Goal: Transaction & Acquisition: Obtain resource

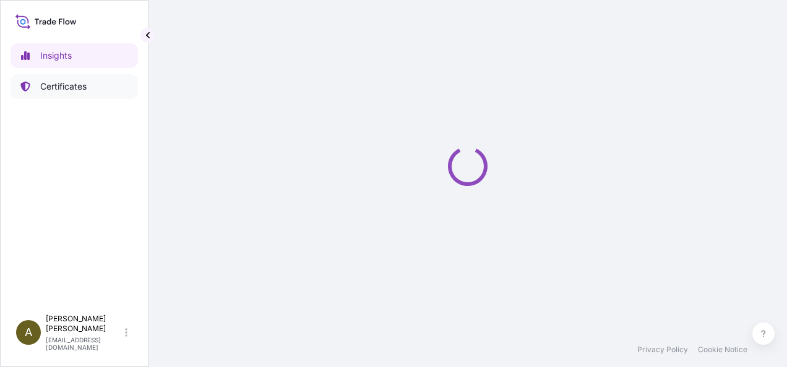
select select "2025"
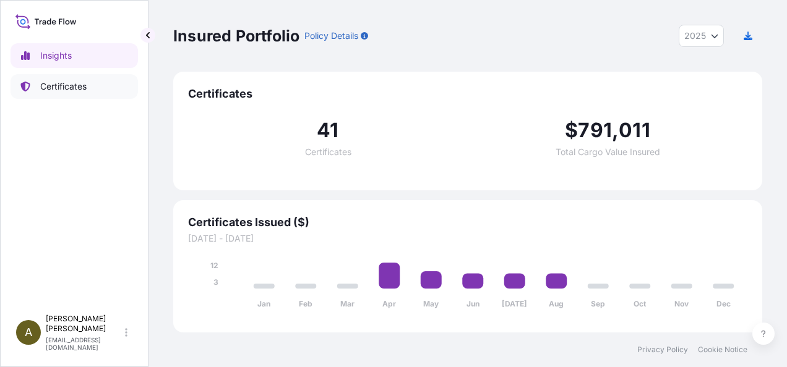
click at [74, 88] on p "Certificates" at bounding box center [63, 86] width 46 height 12
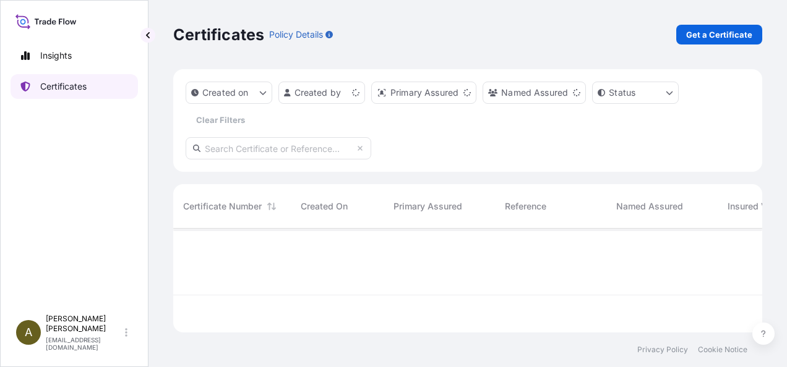
scroll to position [101, 579]
click at [726, 38] on p "Get a Certificate" at bounding box center [719, 34] width 66 height 12
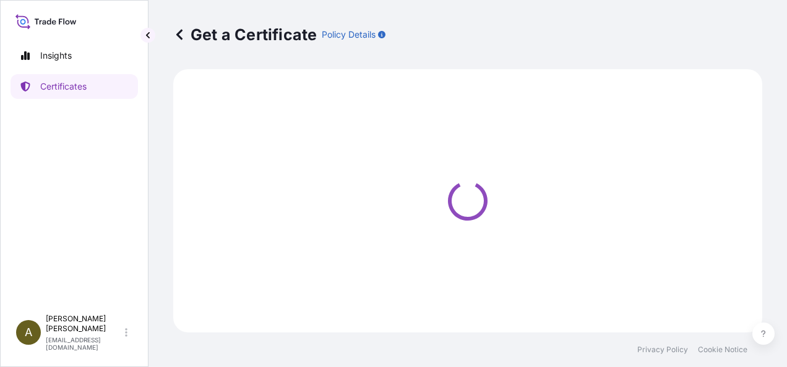
select select "Ocean Vessel"
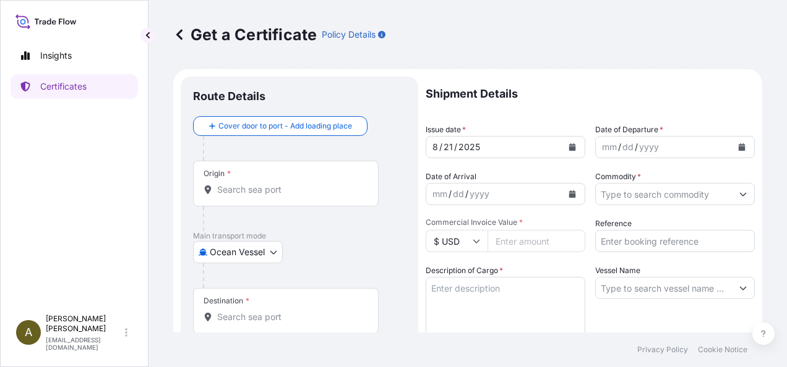
click at [259, 176] on div "Origin *" at bounding box center [286, 184] width 186 height 46
click at [259, 184] on input "Origin *" at bounding box center [290, 190] width 146 height 12
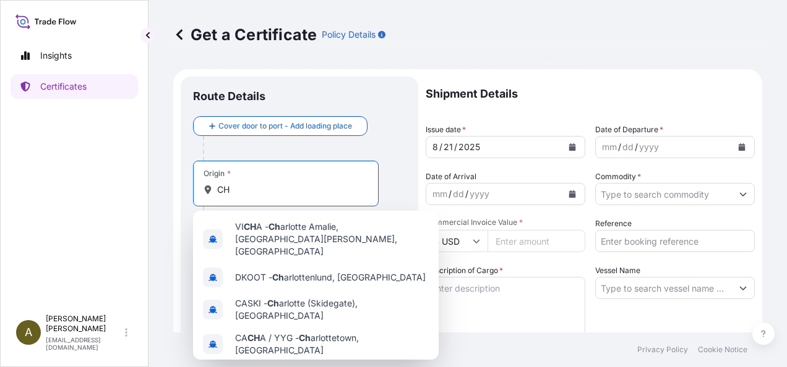
type input "C"
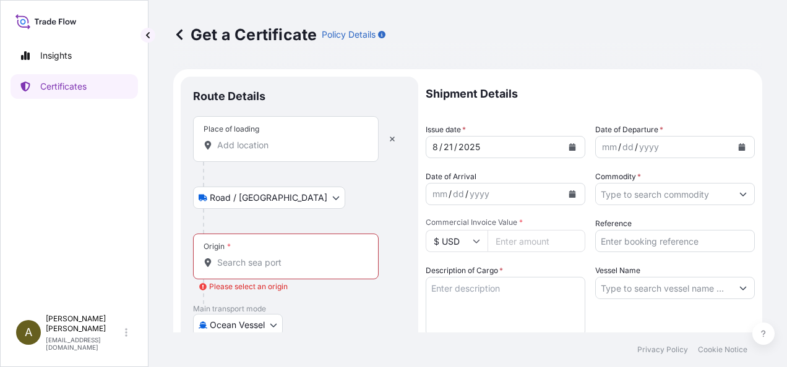
click at [244, 146] on input "Place of loading" at bounding box center [290, 145] width 146 height 12
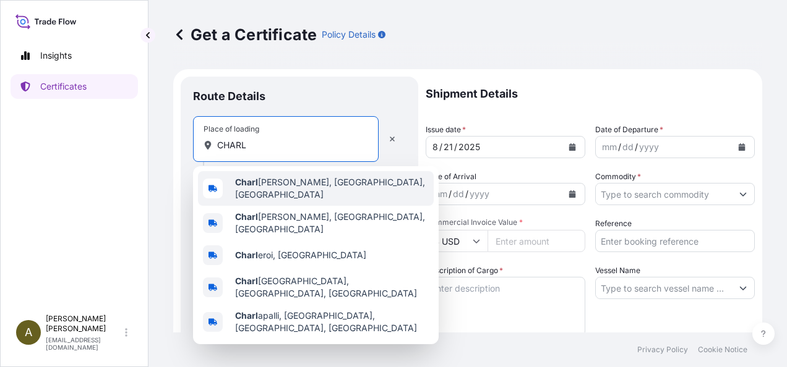
click at [296, 184] on span "Charl otte, NC, USA" at bounding box center [332, 188] width 194 height 25
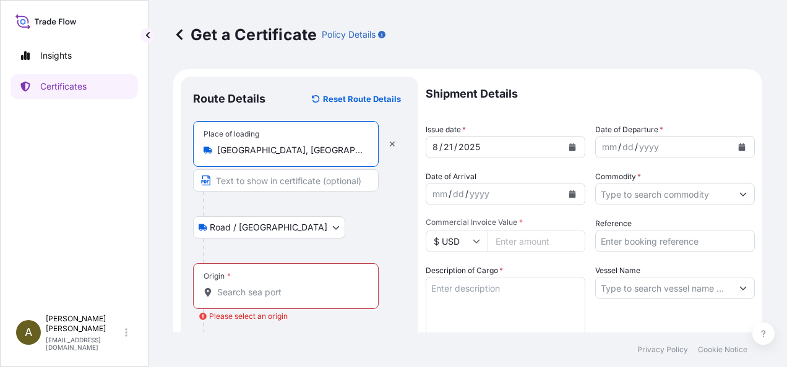
type input "Charlotte, NC, USA"
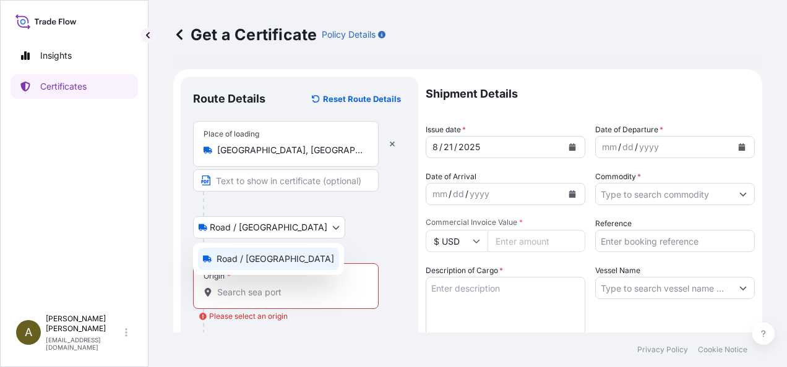
click at [273, 228] on body "0 options available. 5 options available. Insights Certificates A Anita Barton …" at bounding box center [393, 183] width 787 height 367
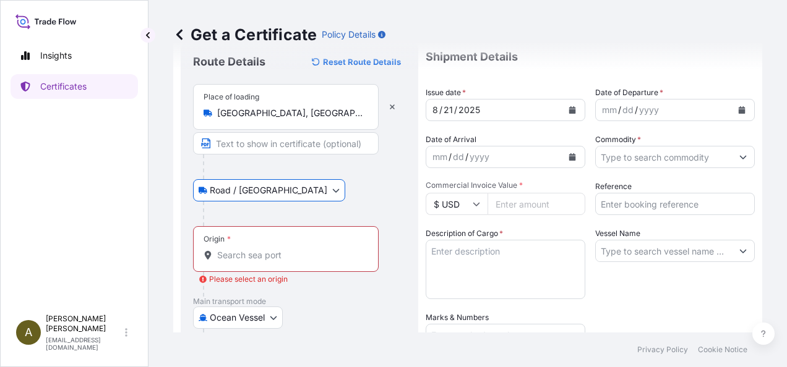
scroll to position [139, 0]
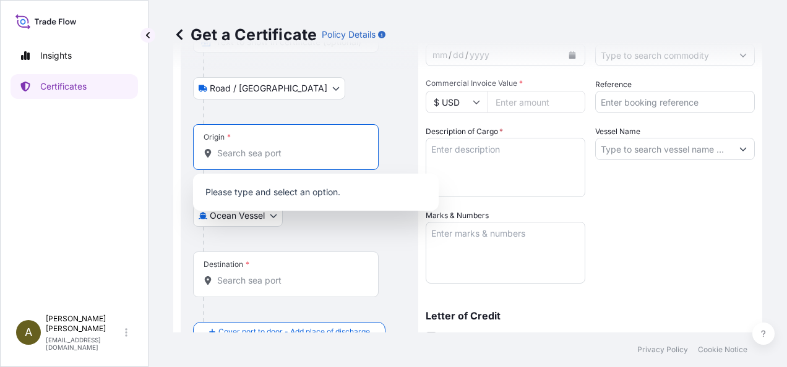
click at [235, 155] on input "Origin * Please select an origin" at bounding box center [290, 153] width 146 height 12
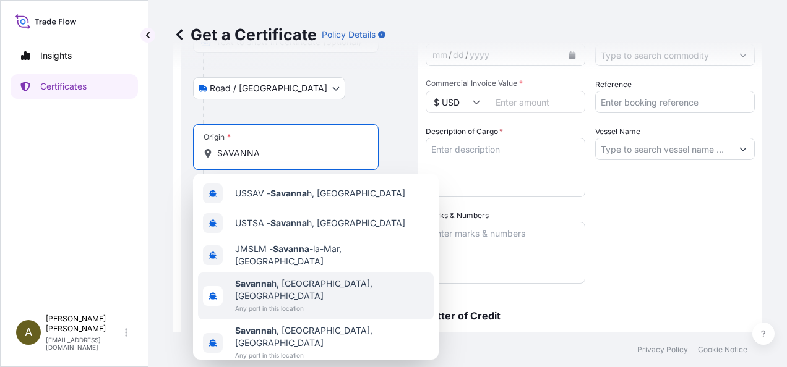
click at [317, 280] on div "Savanna h, GA, USA Any port in this location" at bounding box center [316, 296] width 236 height 47
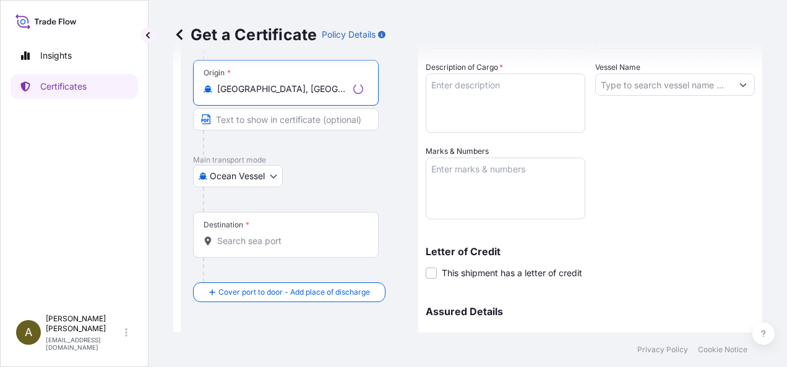
scroll to position [216, 0]
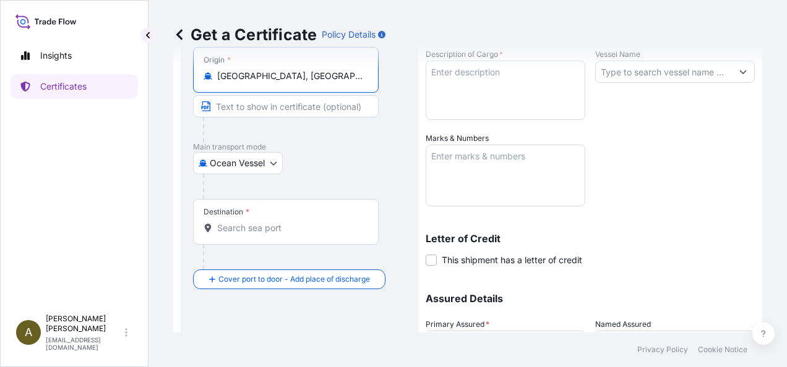
type input "Savannah, GA, USA"
click at [230, 225] on input "Destination *" at bounding box center [290, 228] width 146 height 12
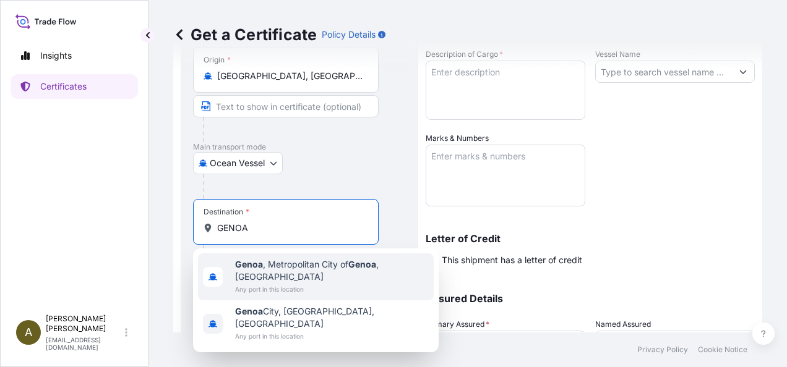
click at [359, 283] on span "Any port in this location" at bounding box center [332, 289] width 194 height 12
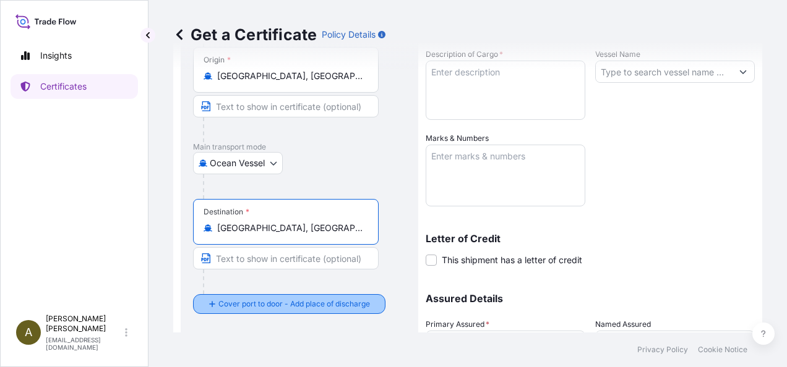
type input "Genoa, Metropolitan City of Genoa, Italy"
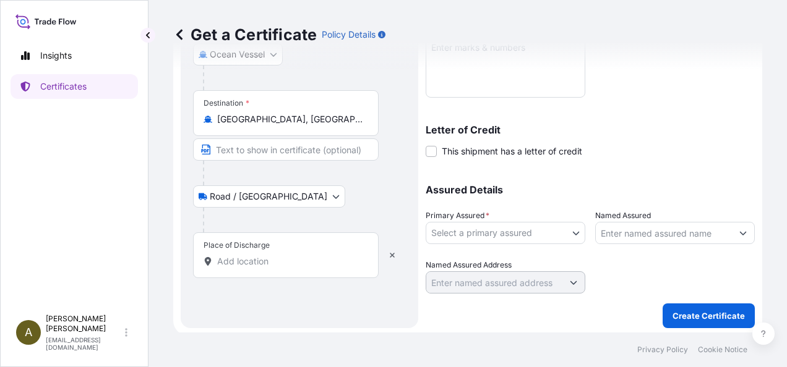
scroll to position [328, 0]
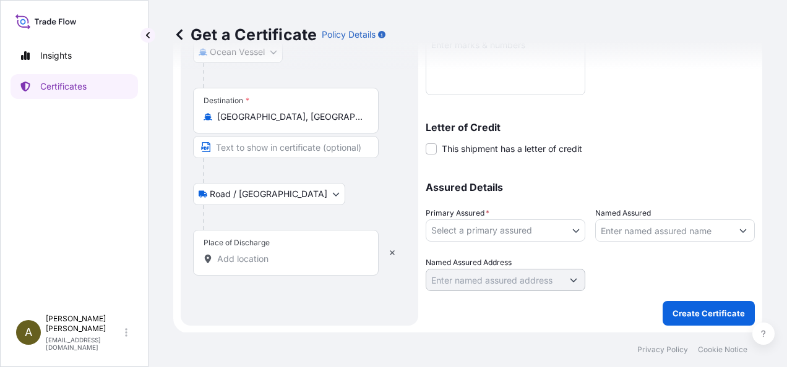
click at [229, 255] on input "Place of Discharge" at bounding box center [290, 259] width 146 height 12
click at [228, 255] on input "Place of Discharge" at bounding box center [290, 259] width 146 height 12
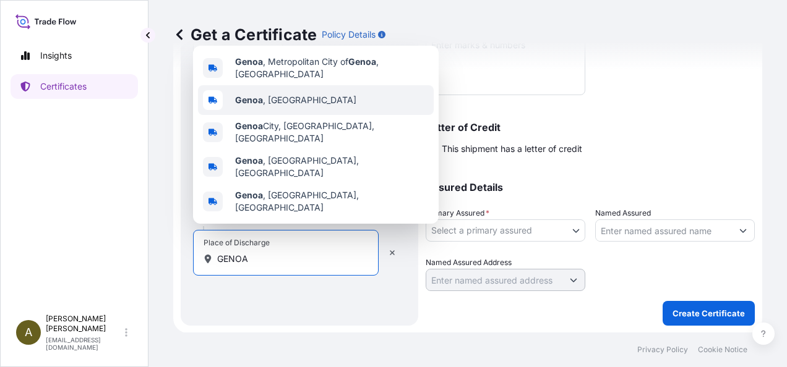
click at [287, 114] on div "Genoa , Italy" at bounding box center [316, 100] width 236 height 30
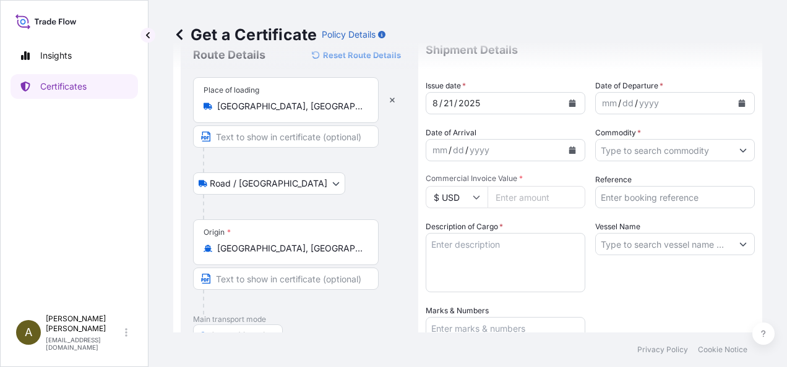
scroll to position [0, 0]
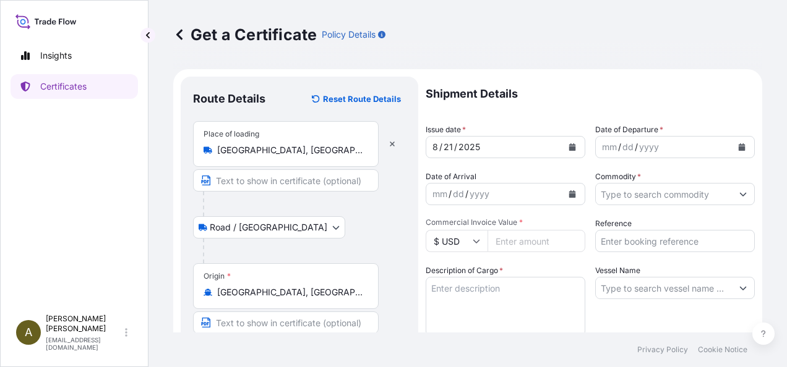
type input "Genoa, Italy"
click at [736, 144] on button "Calendar" at bounding box center [742, 147] width 20 height 20
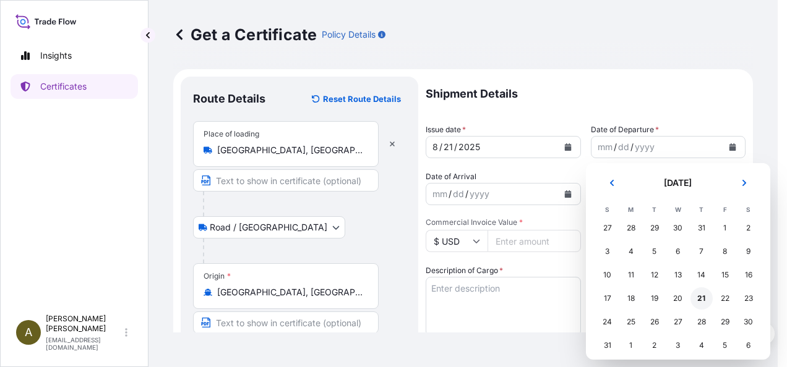
click at [701, 302] on div "21" at bounding box center [701, 299] width 22 height 22
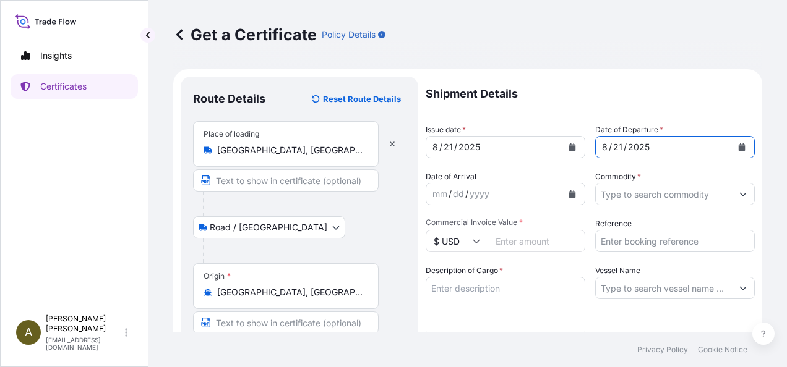
click at [678, 197] on input "Commodity *" at bounding box center [664, 194] width 136 height 22
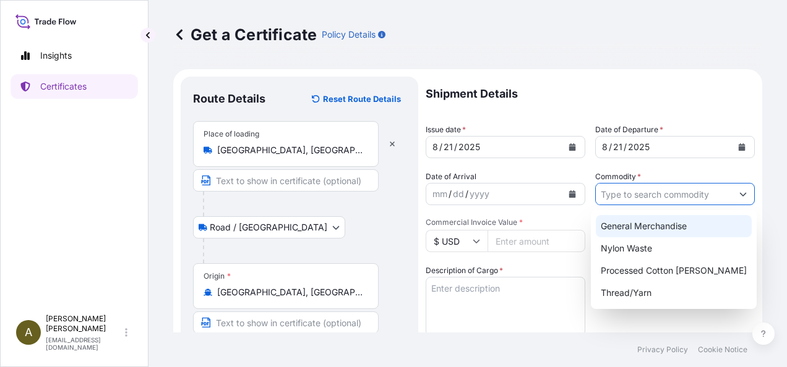
click at [673, 224] on div "General Merchandise" at bounding box center [674, 226] width 156 height 22
type input "General Merchandise"
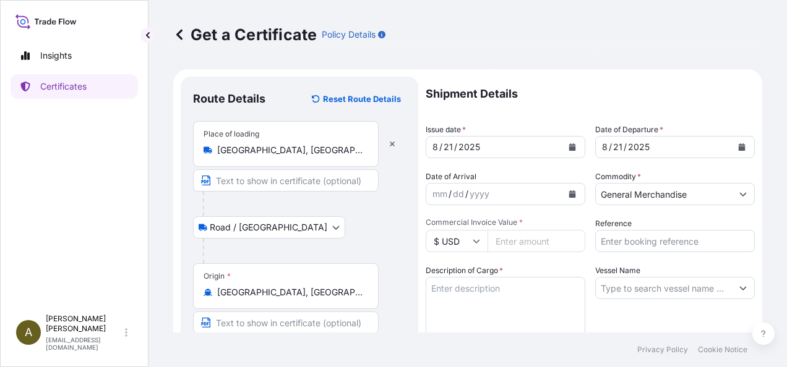
click at [513, 236] on input "Commercial Invoice Value *" at bounding box center [536, 241] width 98 height 22
type input "12812.77"
type input "014260"
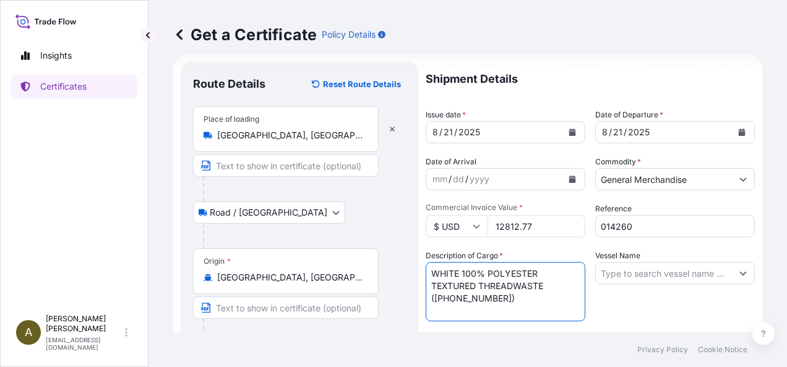
scroll to position [15, 0]
type textarea "WHITE 100% POLYESTER TEXTURED THREADWASTE (5505.10.00.40)"
click at [664, 270] on input "Vessel Name" at bounding box center [664, 273] width 136 height 22
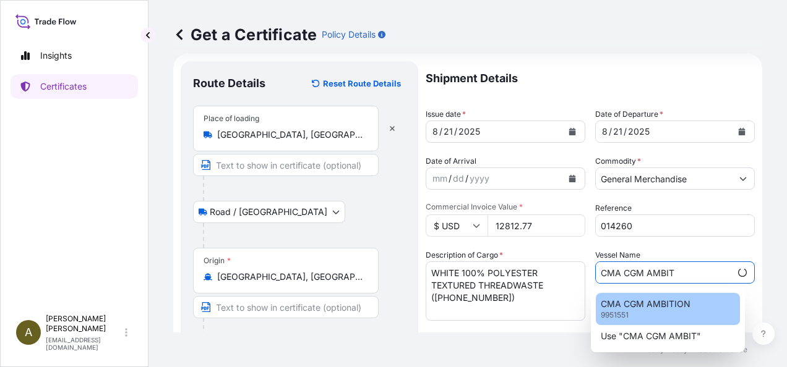
click at [670, 300] on p "CMA CGM AMBITION" at bounding box center [646, 304] width 90 height 12
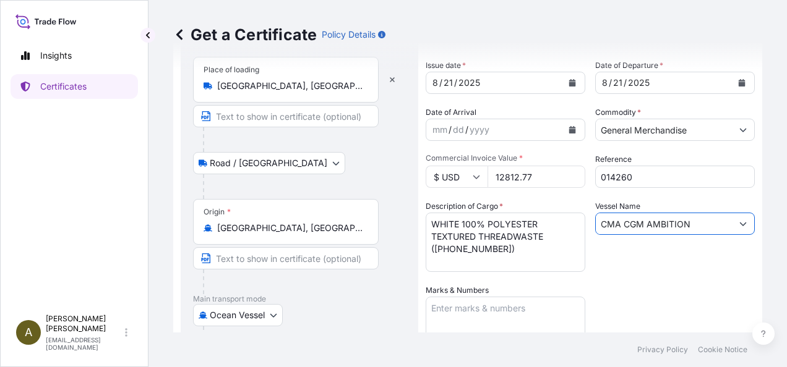
scroll to position [186, 0]
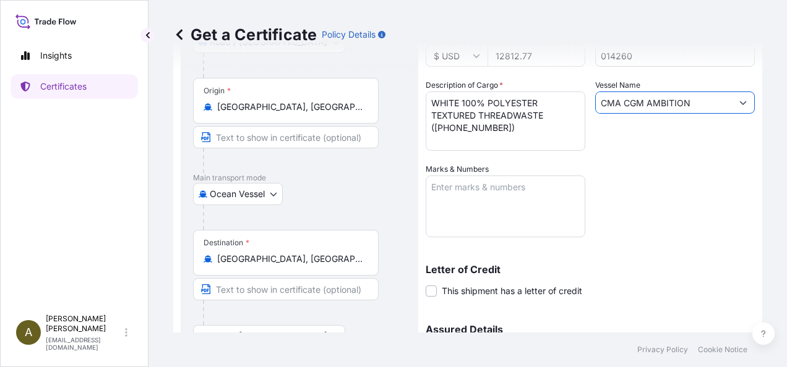
type input "CMA CGM AMBITION"
click at [490, 218] on textarea "Marks & Numbers" at bounding box center [506, 207] width 160 height 62
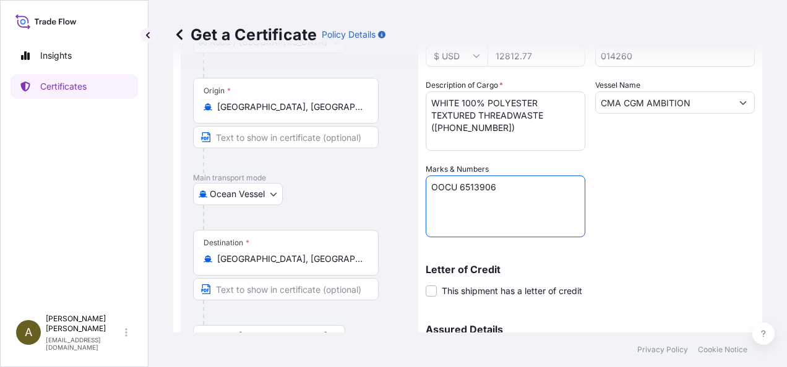
type textarea "OOCU 6513906"
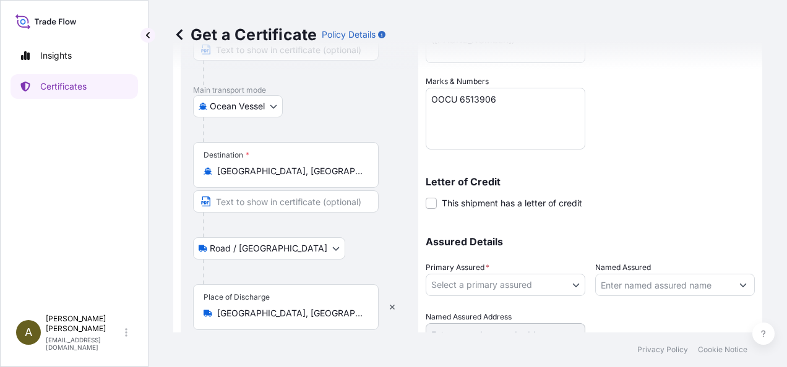
scroll to position [328, 0]
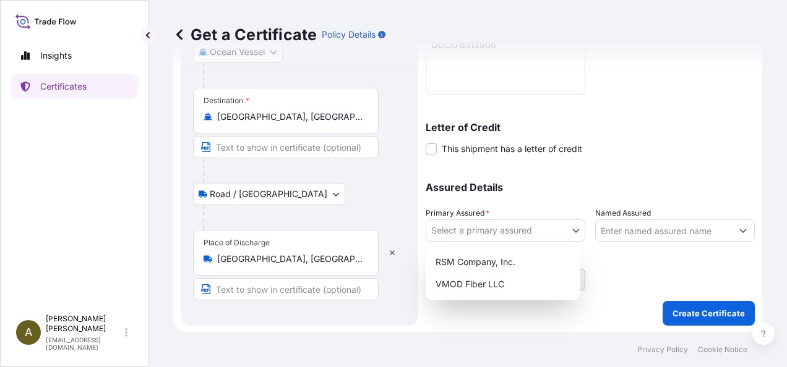
click at [573, 229] on body "Insights Certificates A Anita Barton abarton@rsmcompany.com Get a Certificate P…" at bounding box center [393, 183] width 787 height 367
click at [496, 260] on div "RSM Company, Inc." at bounding box center [502, 262] width 145 height 22
select select "31552"
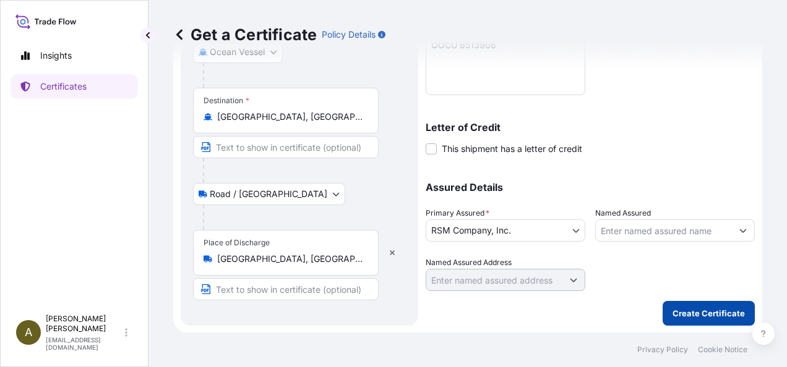
click at [699, 306] on button "Create Certificate" at bounding box center [708, 313] width 92 height 25
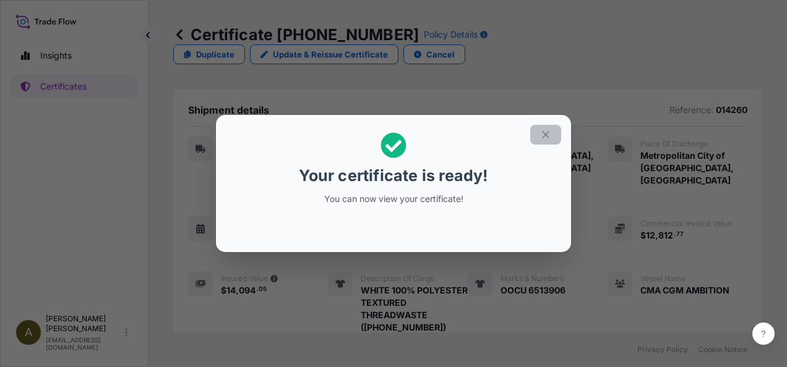
click at [547, 130] on icon "button" at bounding box center [545, 134] width 11 height 11
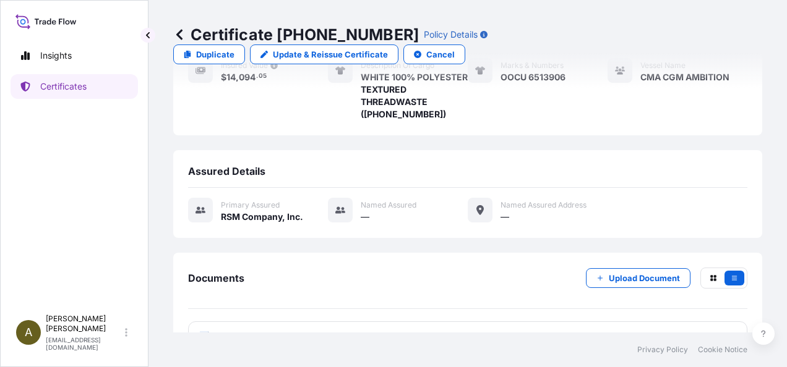
scroll to position [215, 0]
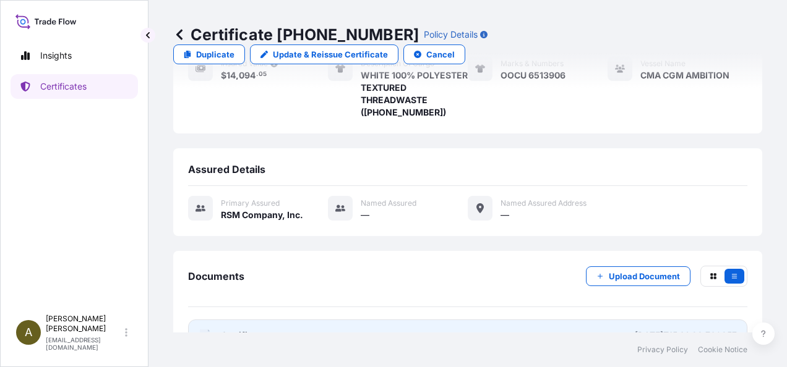
click at [293, 320] on link "PDF Certificate 2025-08-21T15:14:23.769857" at bounding box center [467, 336] width 559 height 32
